Goal: Use online tool/utility

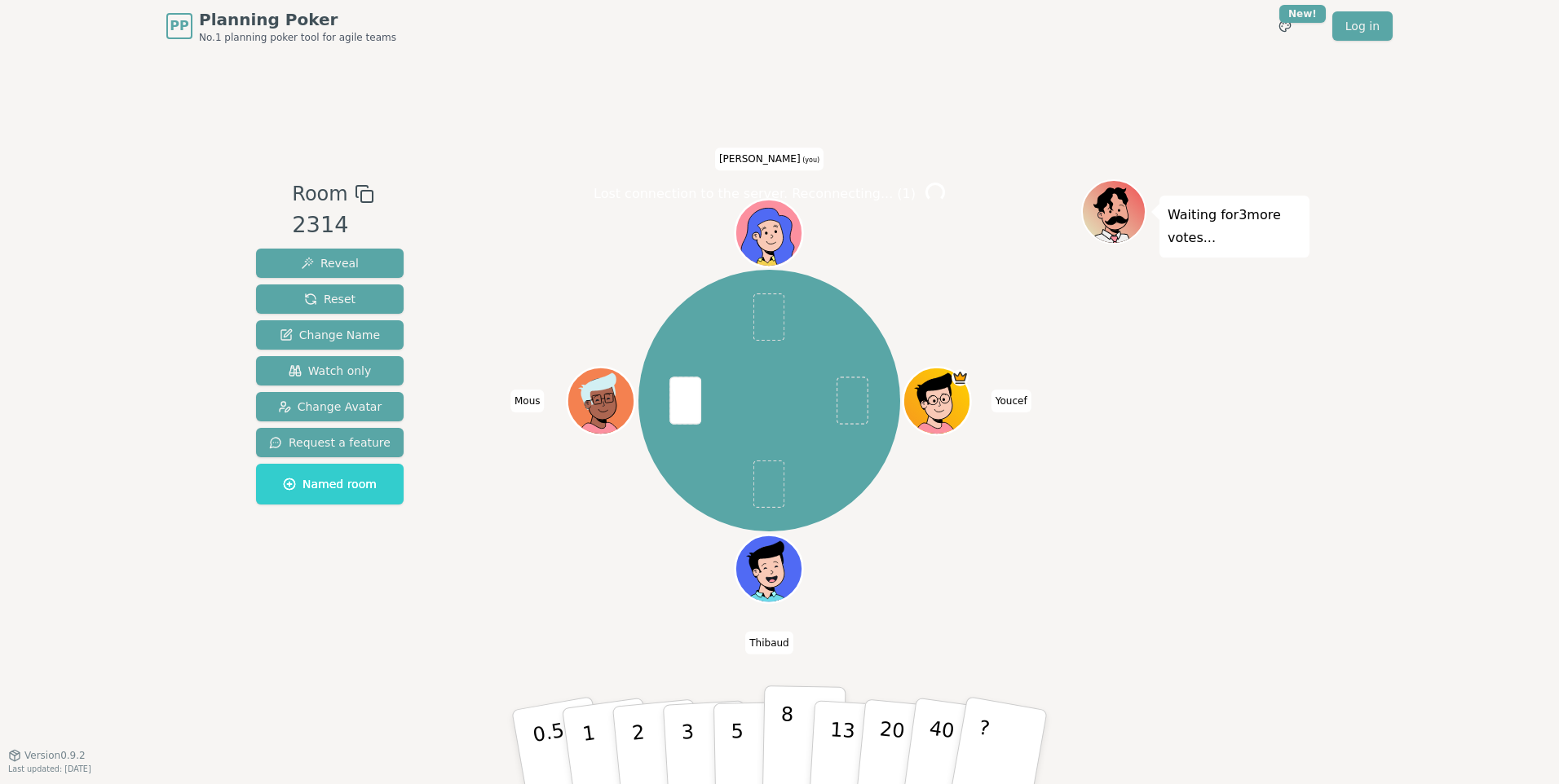
click at [788, 751] on p "8" at bounding box center [787, 747] width 14 height 88
click at [793, 727] on button "8" at bounding box center [805, 747] width 84 height 124
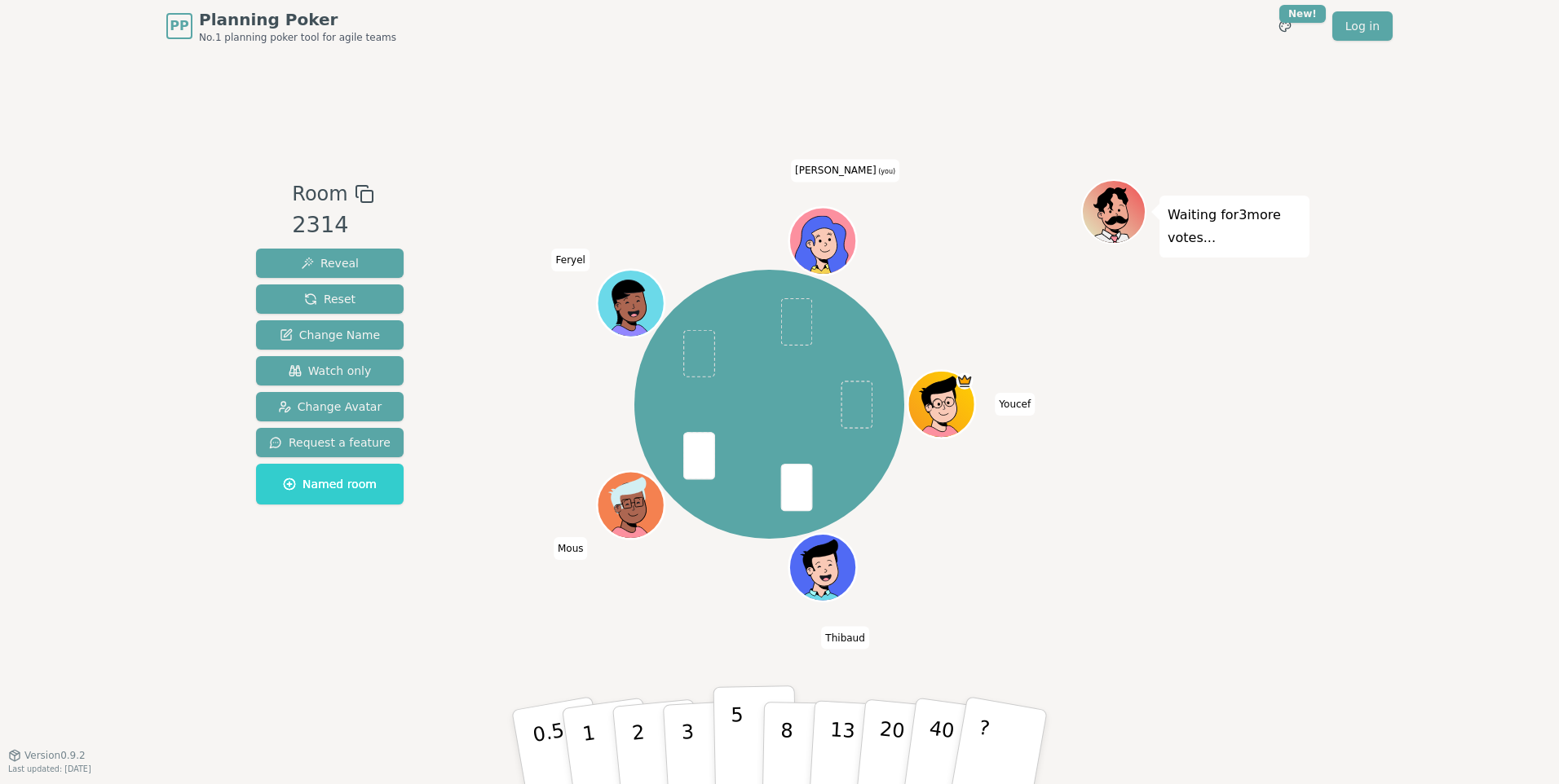
click at [758, 730] on button "5" at bounding box center [756, 747] width 84 height 124
click at [713, 599] on div "Youcef Thibaud Mous Feryel maher (you)" at bounding box center [769, 403] width 624 height 391
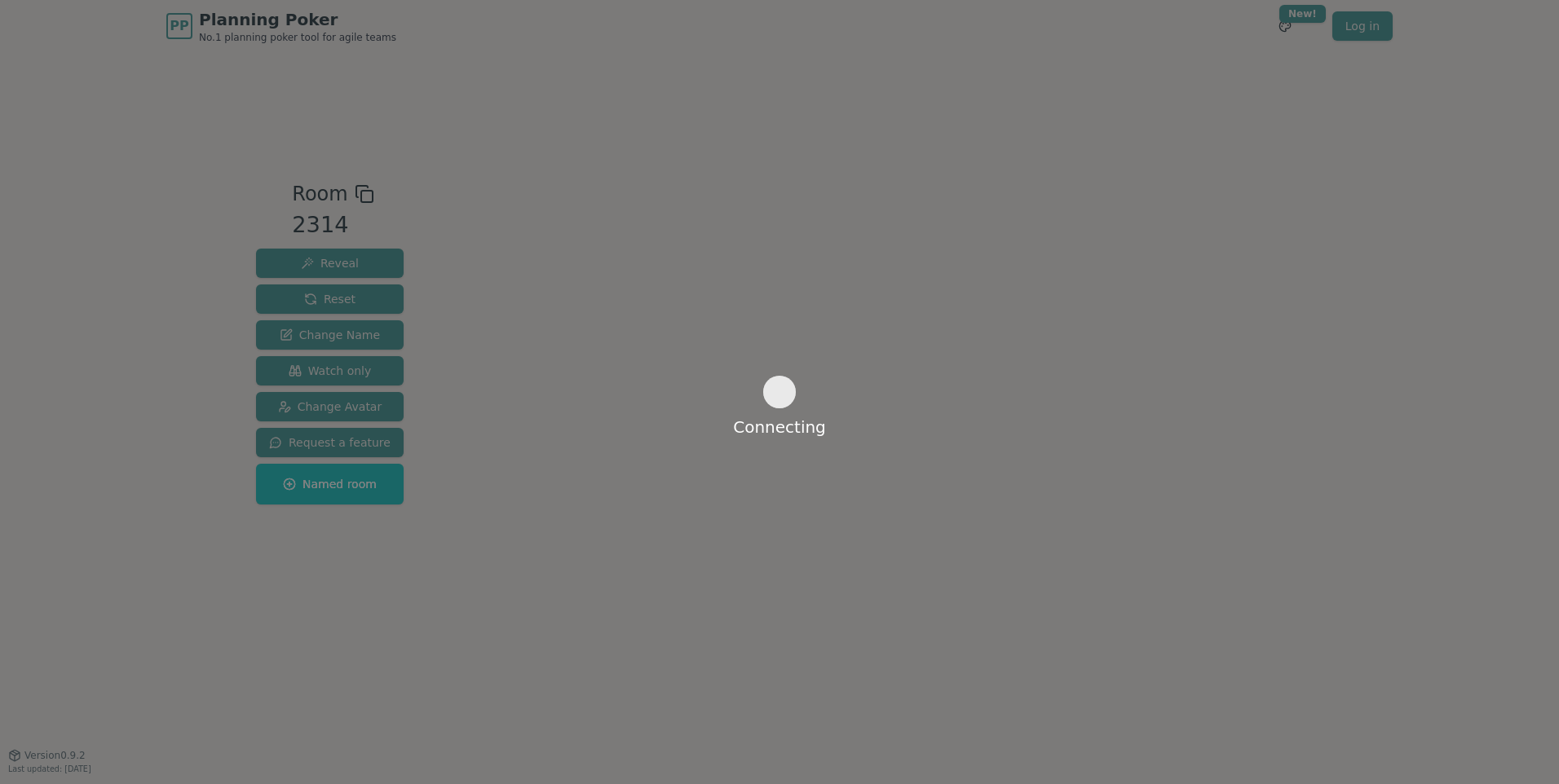
click at [939, 554] on div "Connecting" at bounding box center [779, 392] width 1559 height 784
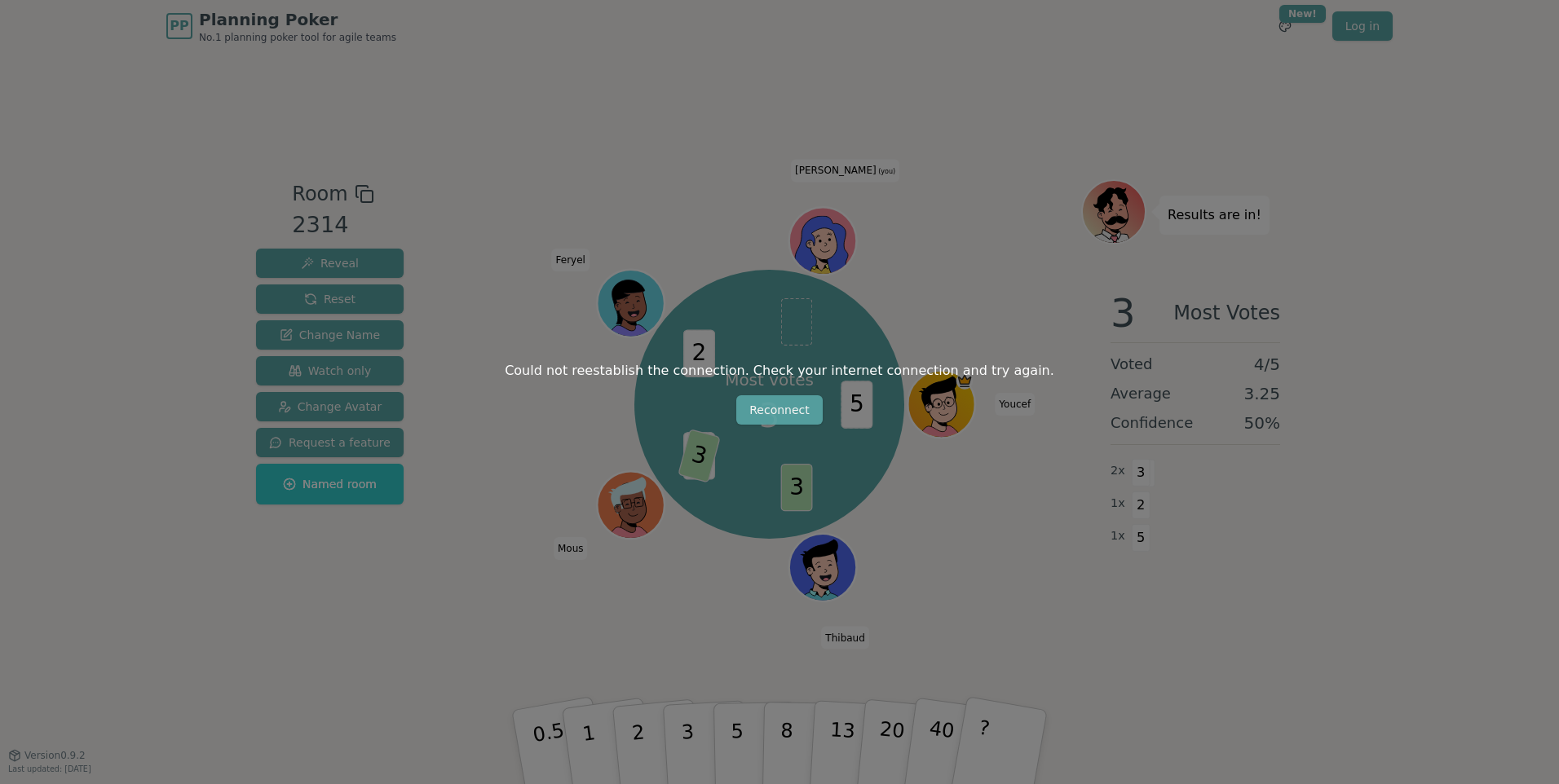
click at [789, 406] on button "Reconnect" at bounding box center [780, 410] width 86 height 29
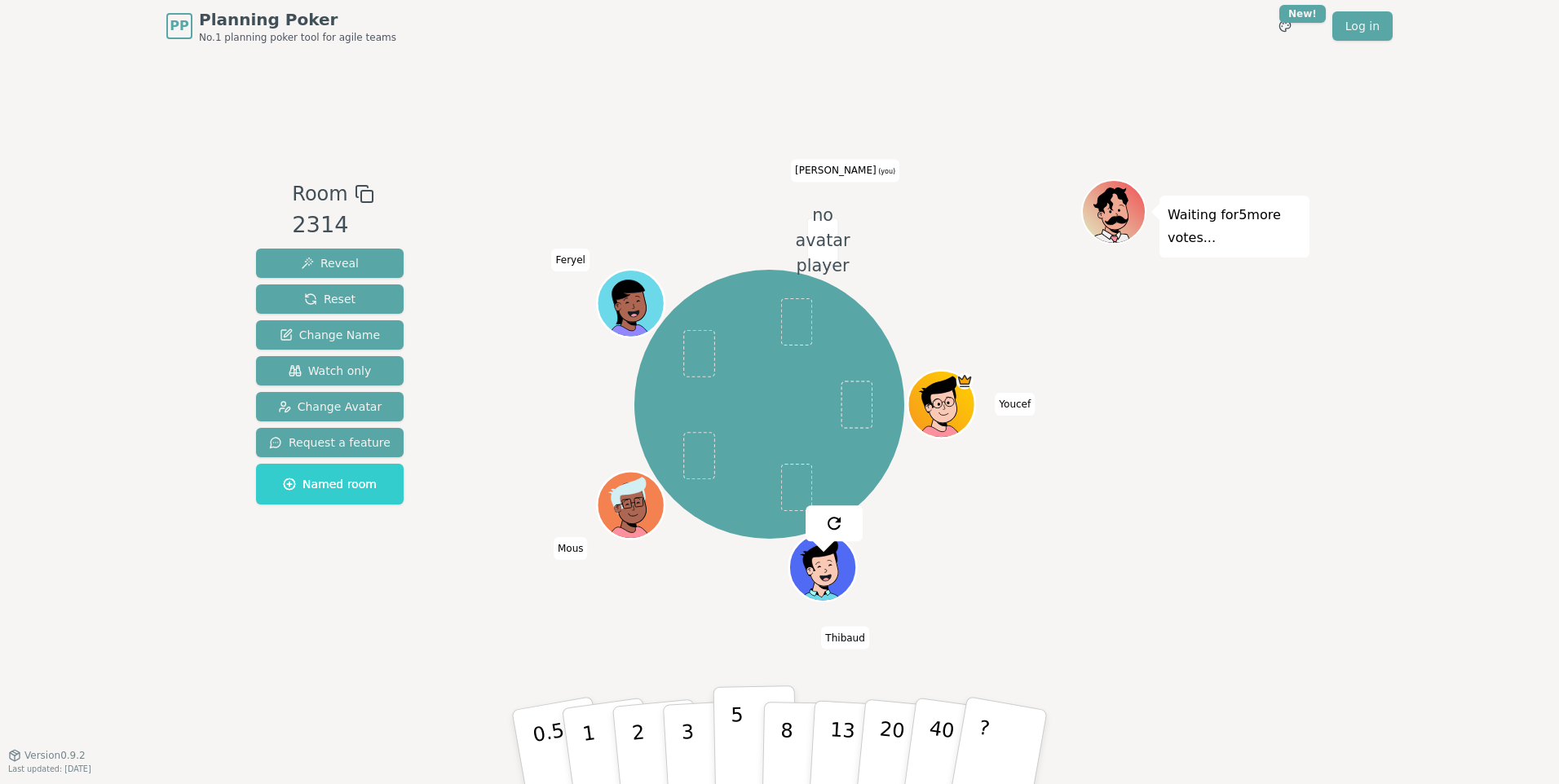
click at [733, 765] on p "5" at bounding box center [738, 747] width 14 height 88
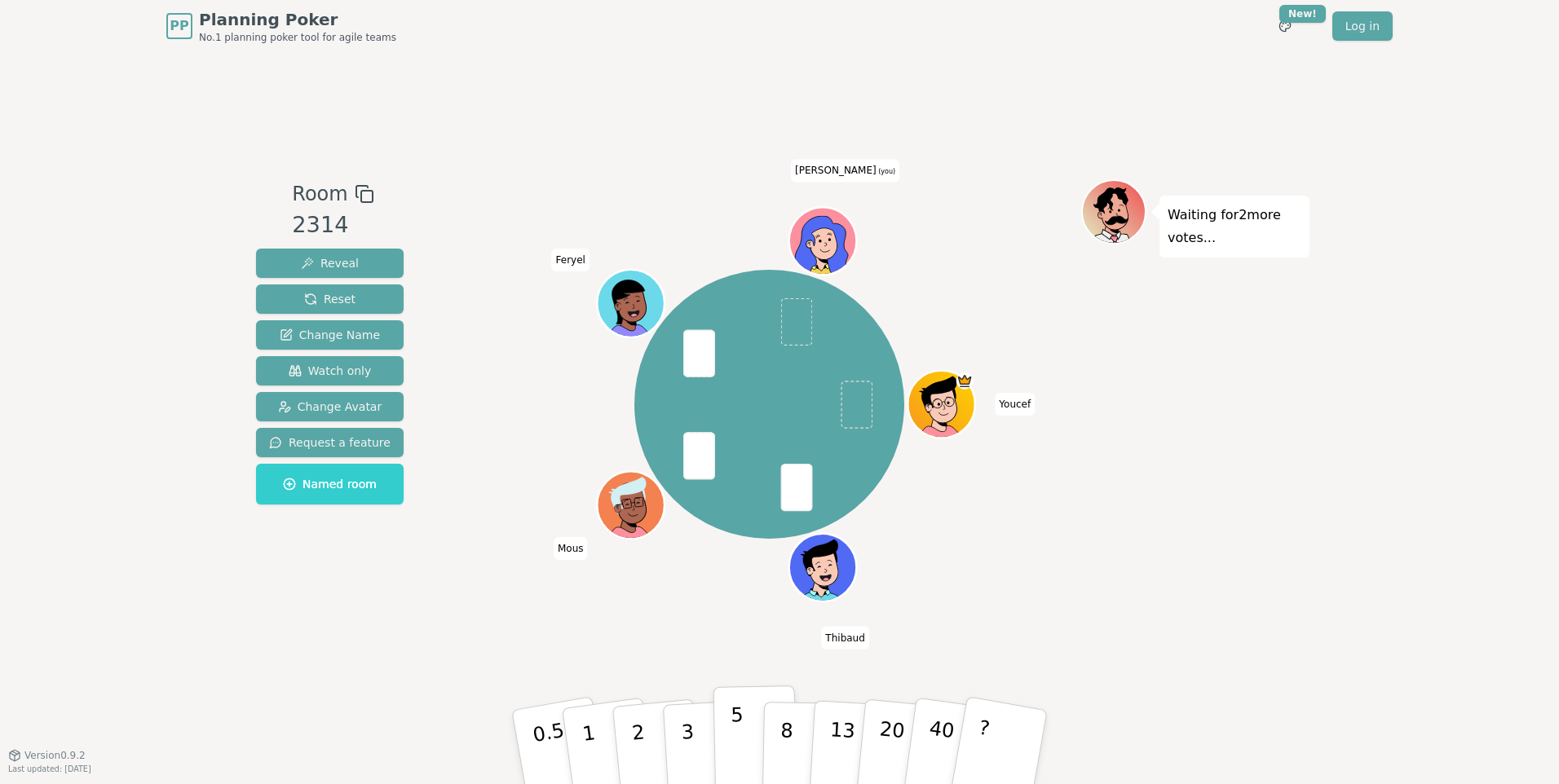
click at [748, 742] on button "5" at bounding box center [756, 747] width 84 height 124
